Goal: Use online tool/utility

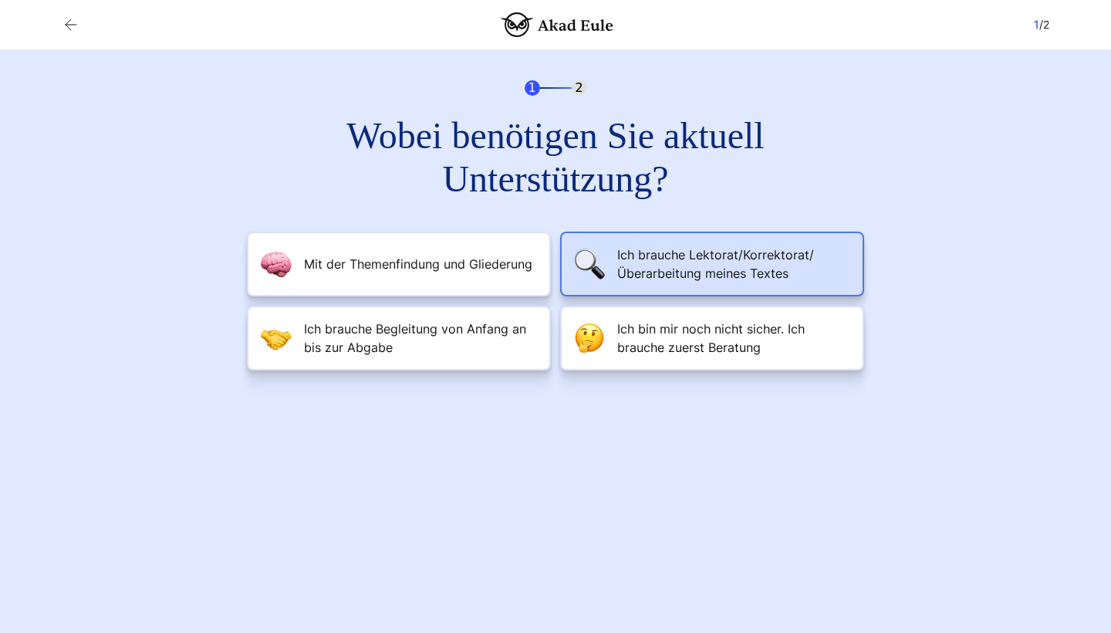
click at [672, 259] on span "Ich brauche Lektorat/Korrektorat/Überarbeitung meines Textes" at bounding box center [733, 263] width 233 height 37
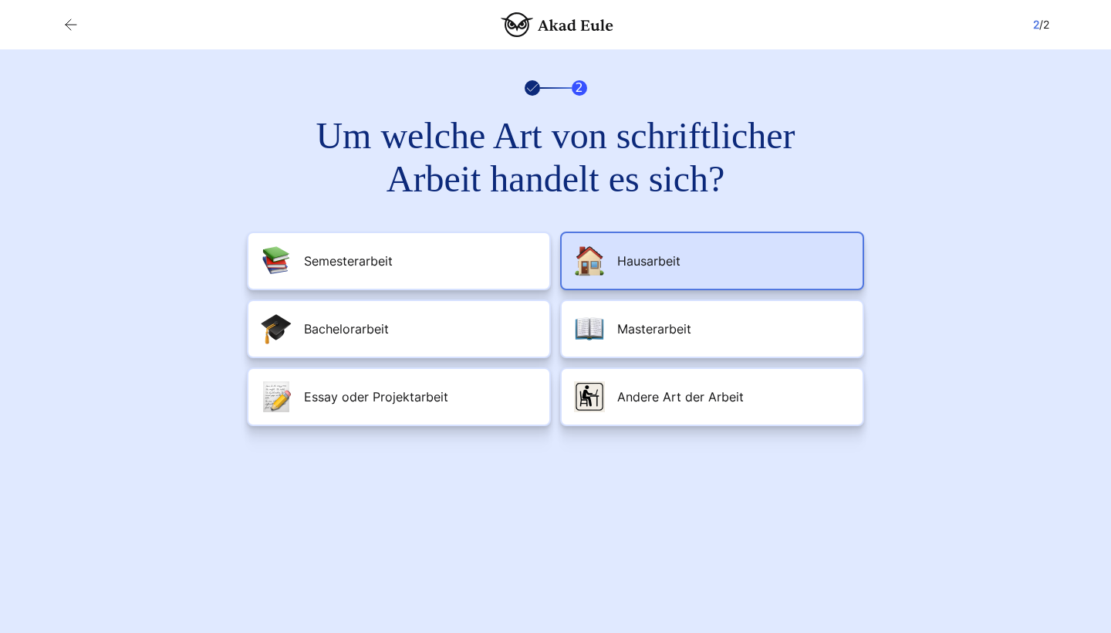
click at [667, 268] on span "Hausarbeit" at bounding box center [648, 261] width 63 height 19
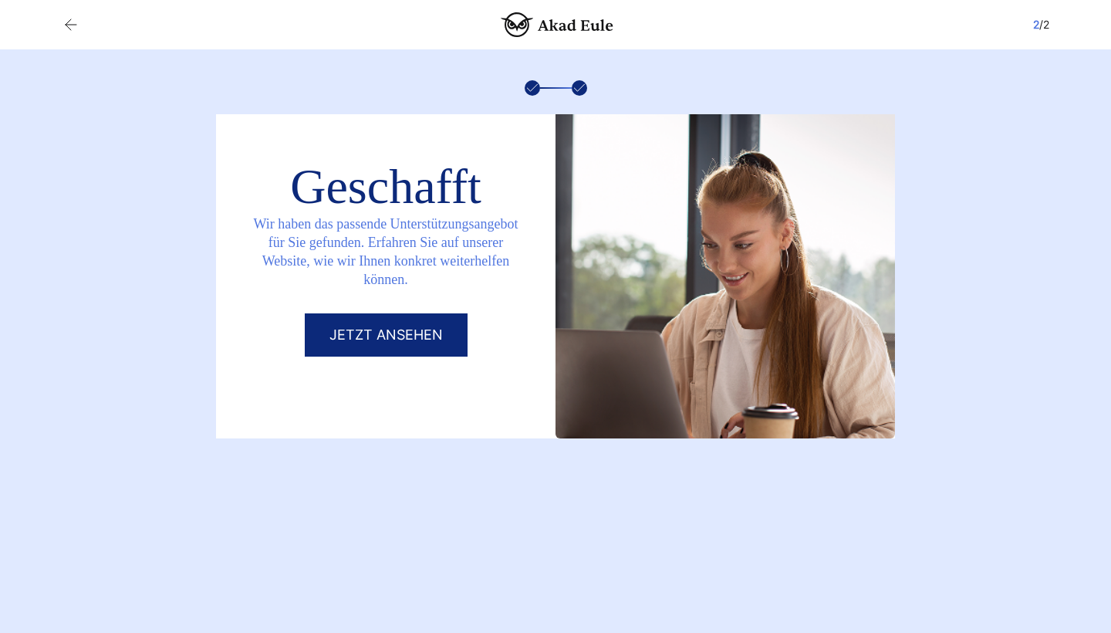
click at [411, 338] on link "Jetzt ansehen" at bounding box center [386, 334] width 163 height 43
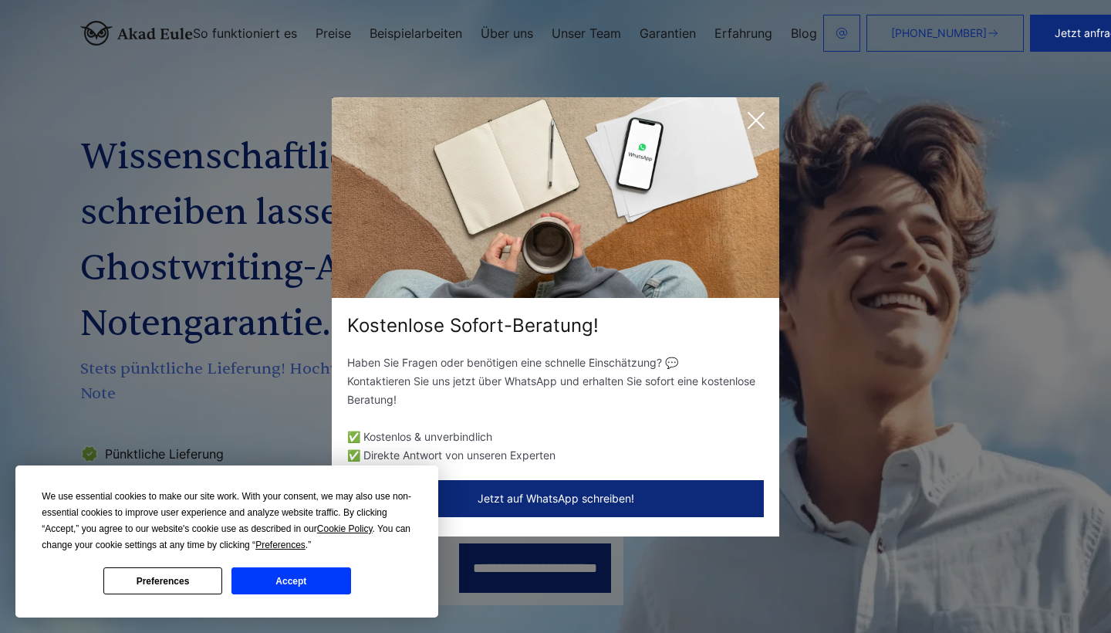
click at [135, 583] on button "Preferences" at bounding box center [162, 580] width 119 height 27
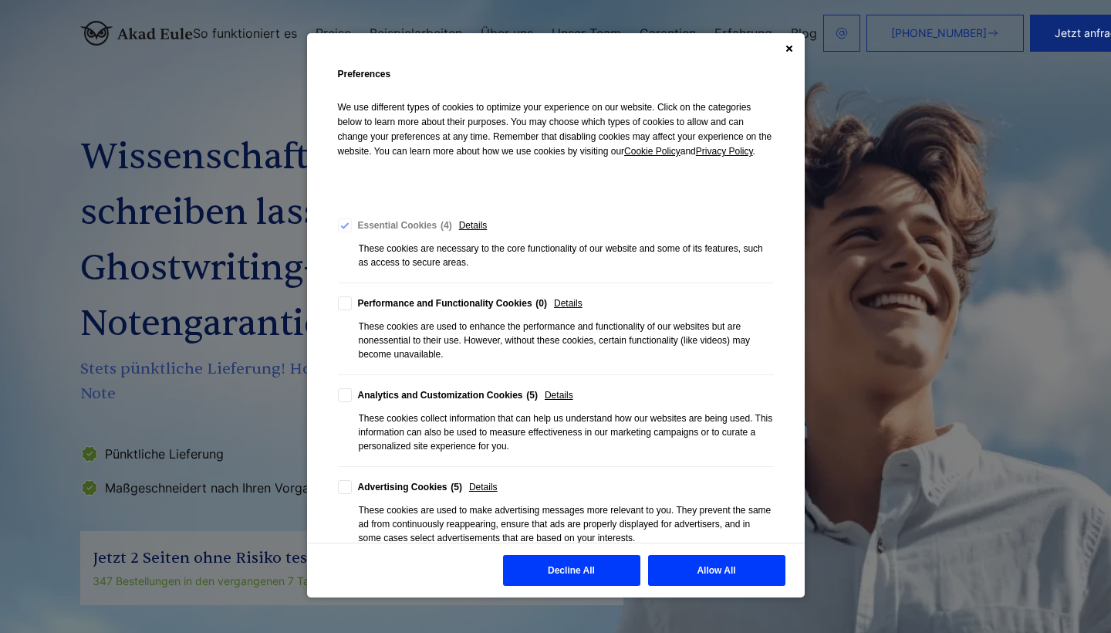
click at [535, 567] on button "Decline All" at bounding box center [571, 570] width 137 height 31
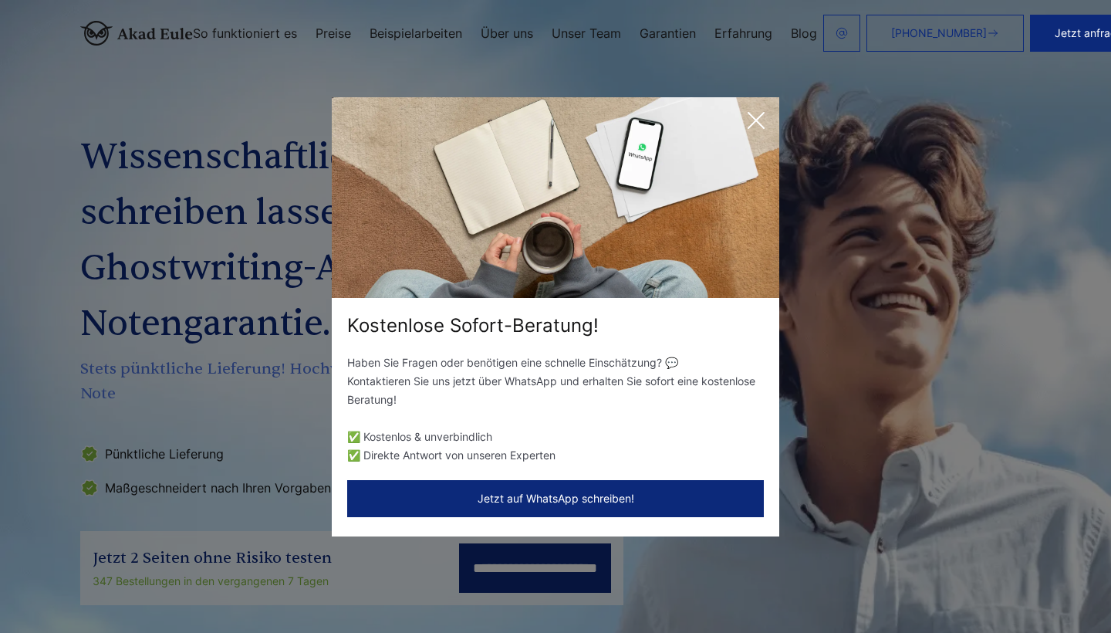
click at [769, 118] on icon at bounding box center [756, 120] width 31 height 31
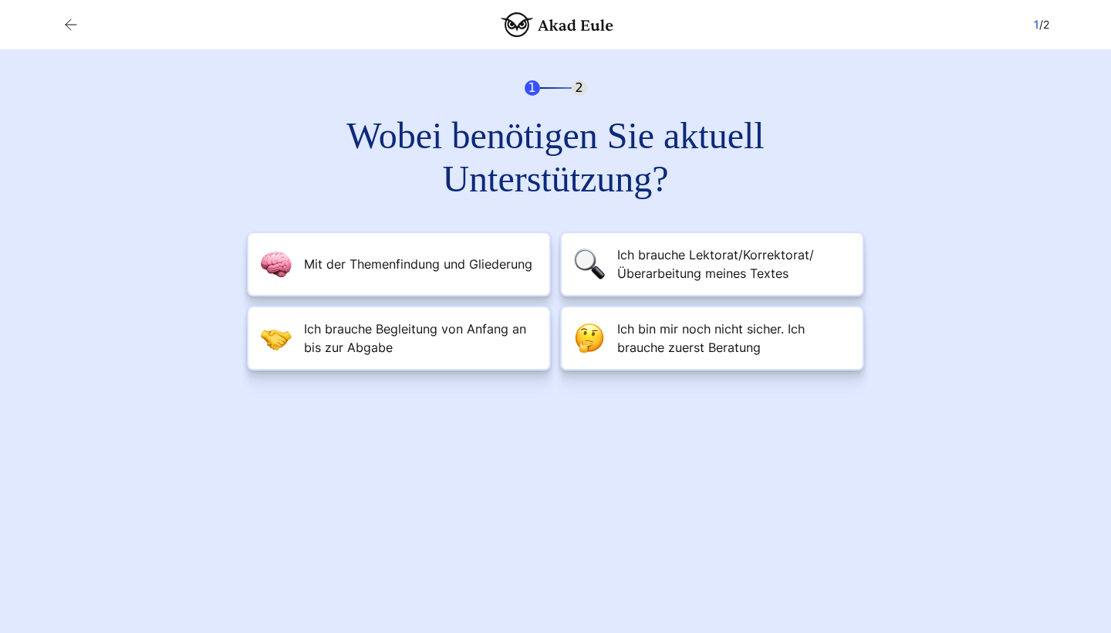
click at [112, 409] on section "1 / 2 1 2 Wobei benötigen Sie aktuell Unterstützung? Geschafft" at bounding box center [555, 316] width 1111 height 633
